Goal: Navigation & Orientation: Find specific page/section

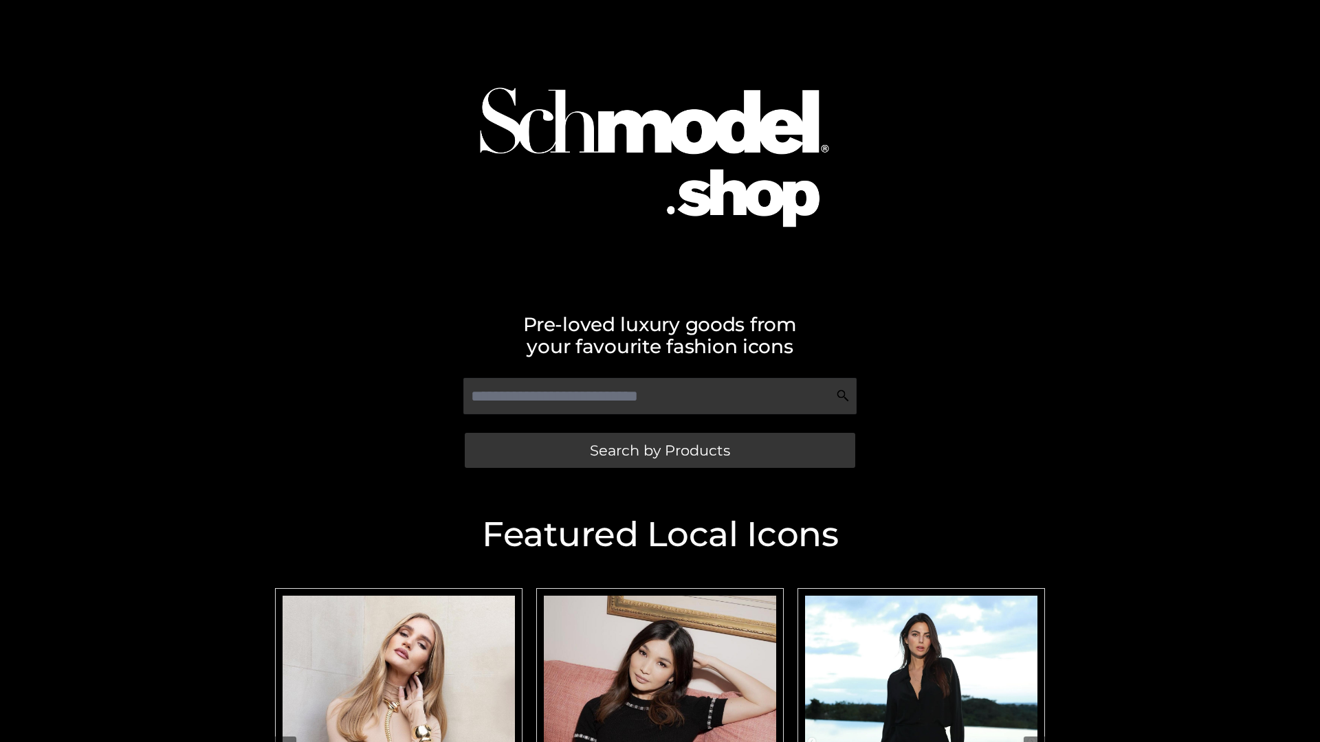
click at [659, 450] on span "Search by Products" at bounding box center [660, 450] width 140 height 14
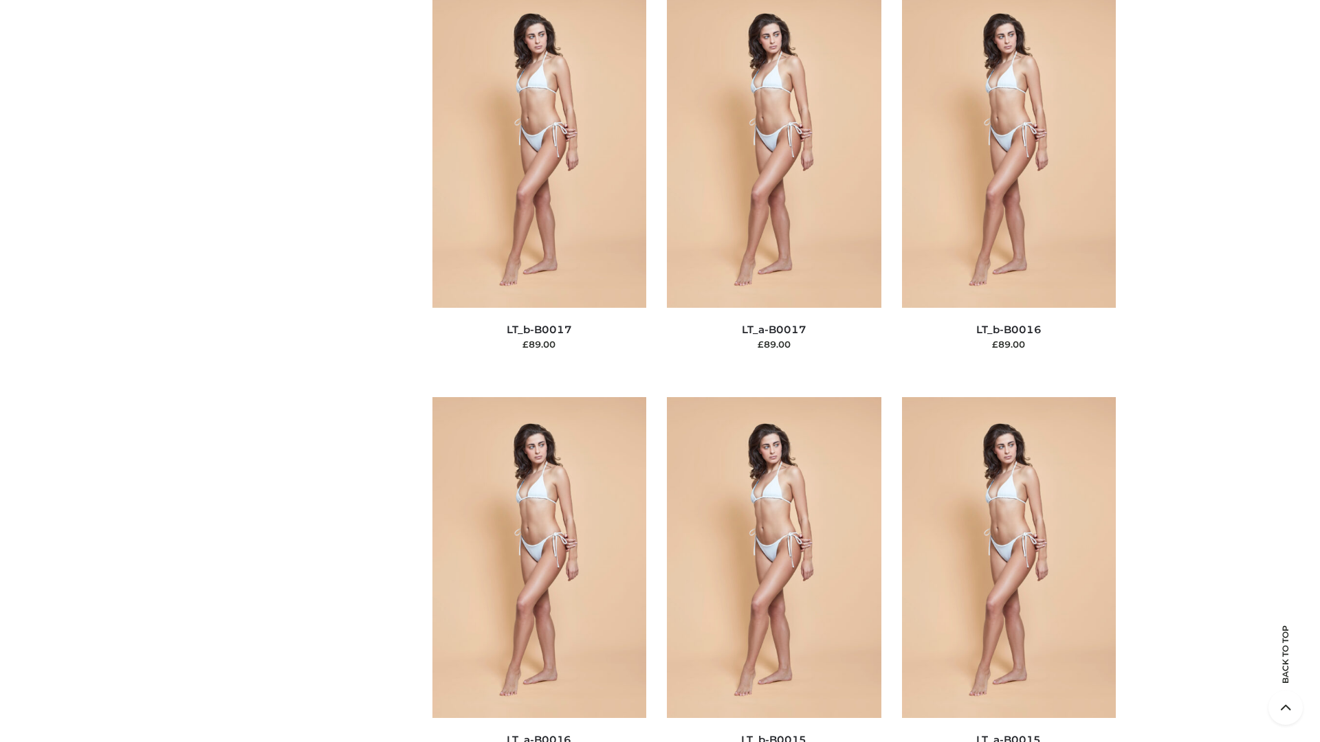
scroll to position [4517, 0]
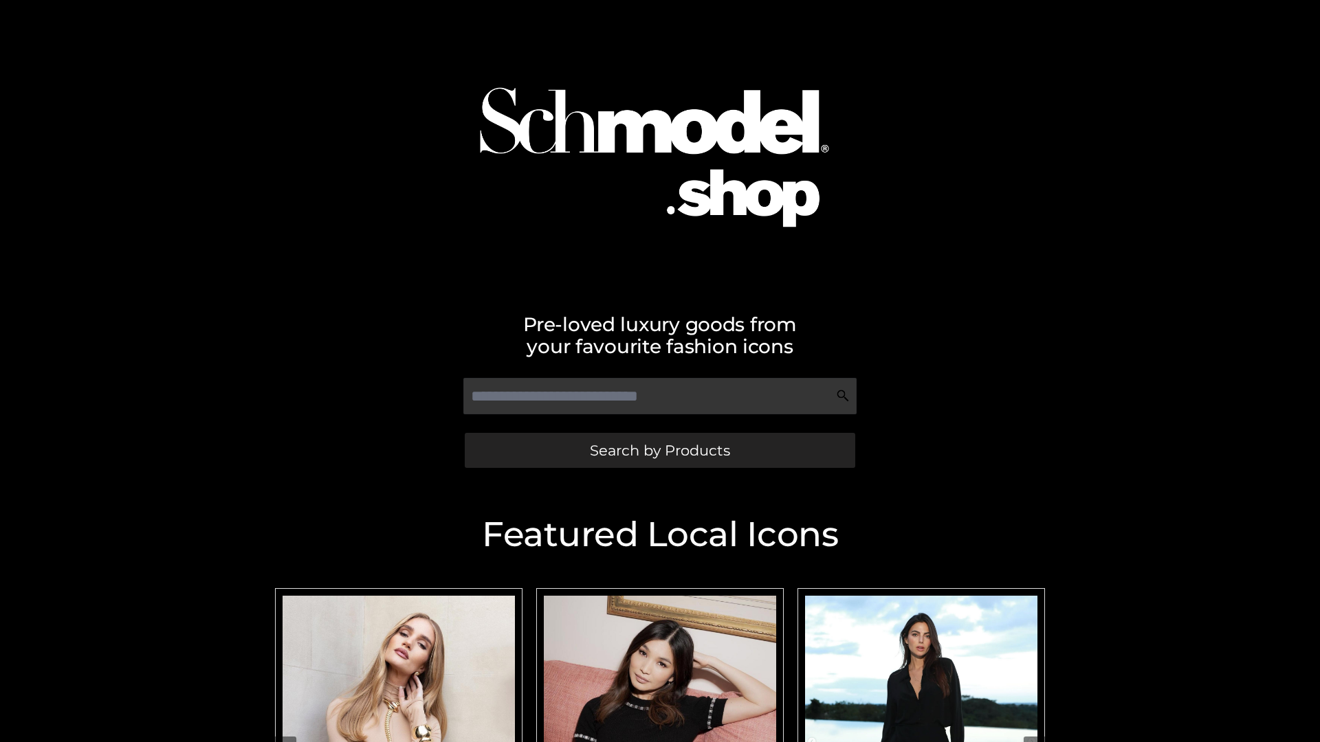
click at [659, 450] on span "Search by Products" at bounding box center [660, 450] width 140 height 14
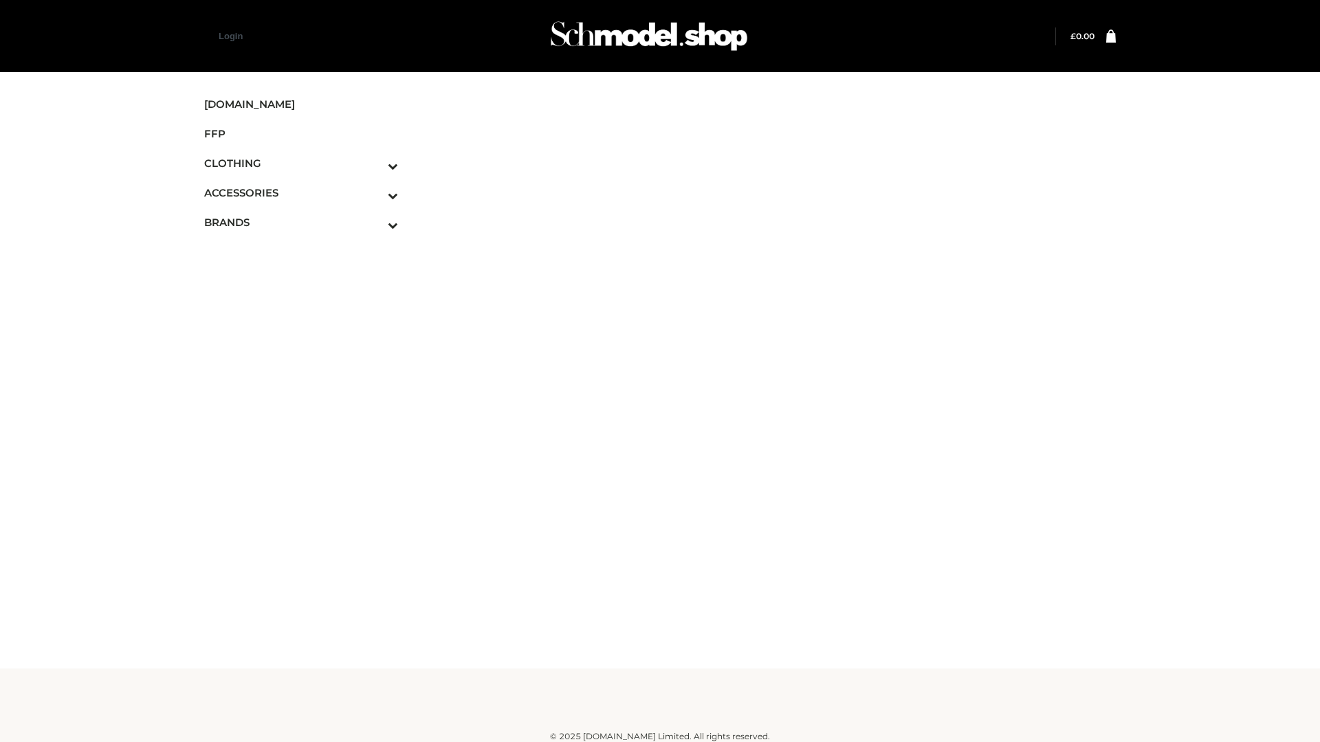
scroll to position [8, 0]
